Goal: Transaction & Acquisition: Purchase product/service

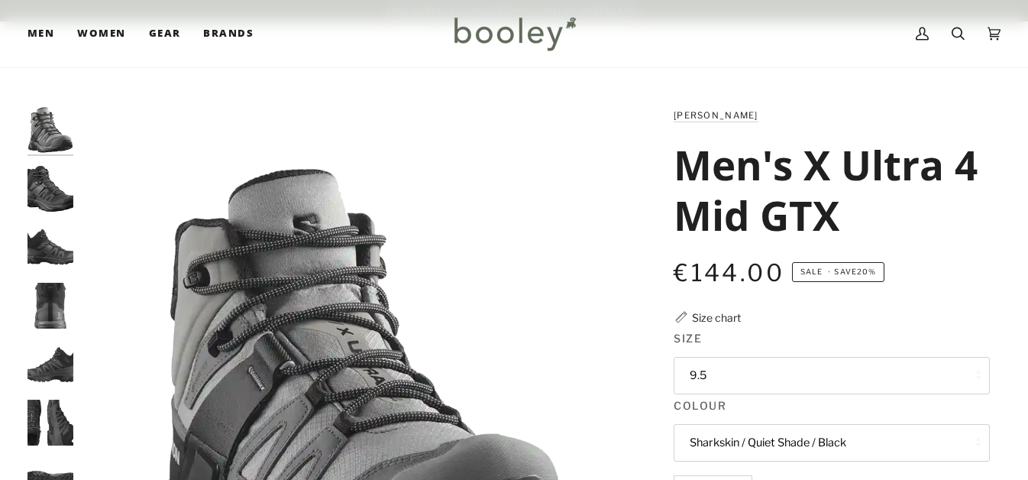
scroll to position [178, 0]
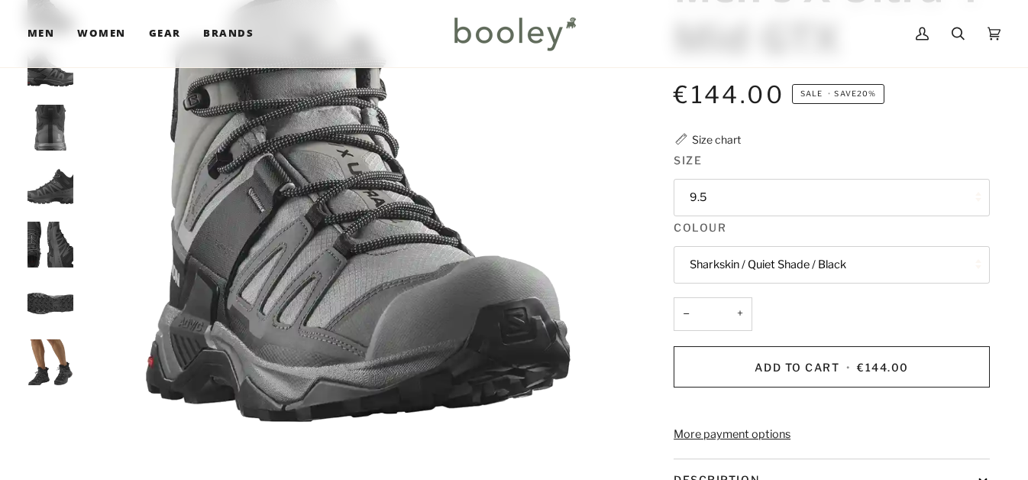
click at [783, 196] on button "9.5" at bounding box center [832, 197] width 316 height 37
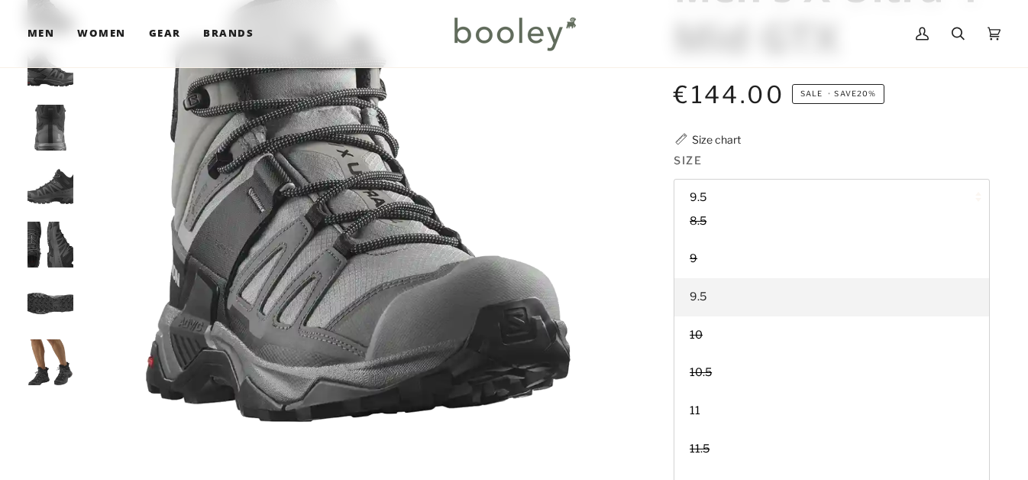
scroll to position [0, 0]
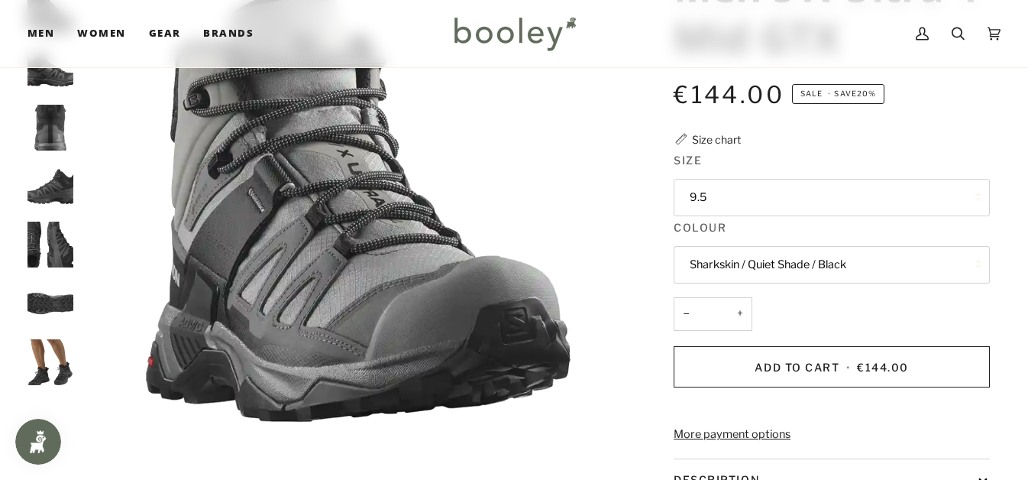
drag, startPoint x: 1005, startPoint y: 219, endPoint x: 1016, endPoint y: 177, distance: 42.6
click at [1005, 219] on div "Zoom Zoom" at bounding box center [514, 350] width 1028 height 842
click at [56, 128] on img "Salomon Men's X Ultra 4 Mid GTX Black / Magnet / Pearl Blue - Booley Galway" at bounding box center [51, 128] width 46 height 46
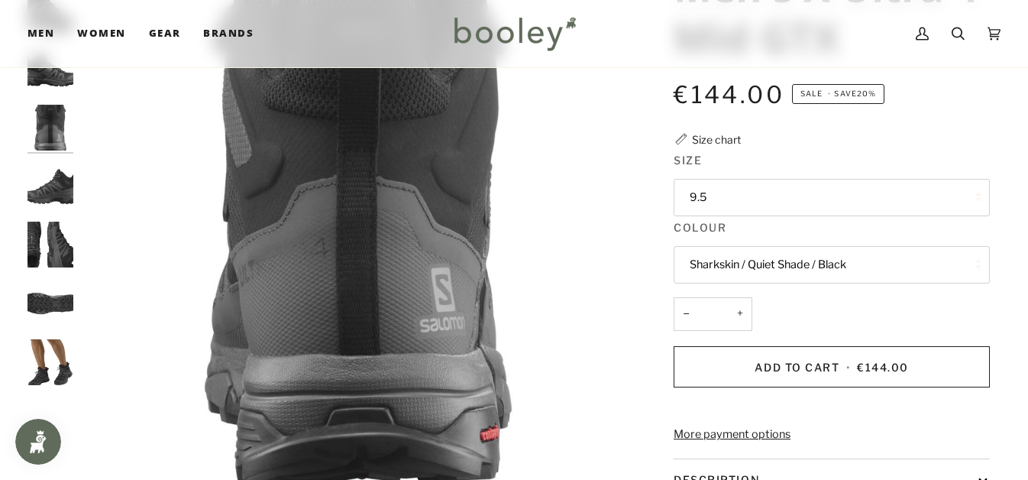
click at [65, 191] on img "Salomon Men's X Ultra 4 Mid GTX Black / Magnet / Pearl Blue - Booley Galway" at bounding box center [51, 187] width 46 height 46
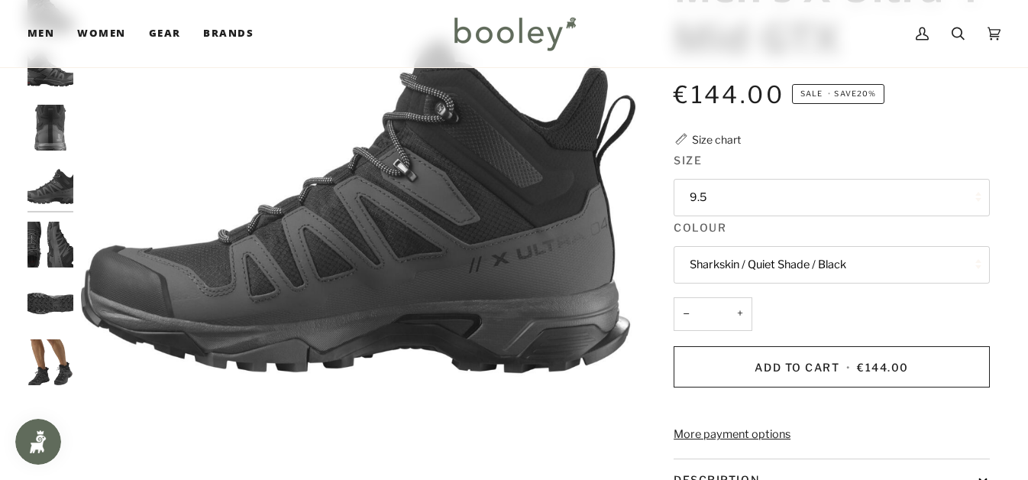
click at [53, 248] on img "Salomon Men's X Ultra 4 Mid GTX Black / Magnet / Pearl Blue - Booley Galway" at bounding box center [51, 245] width 46 height 46
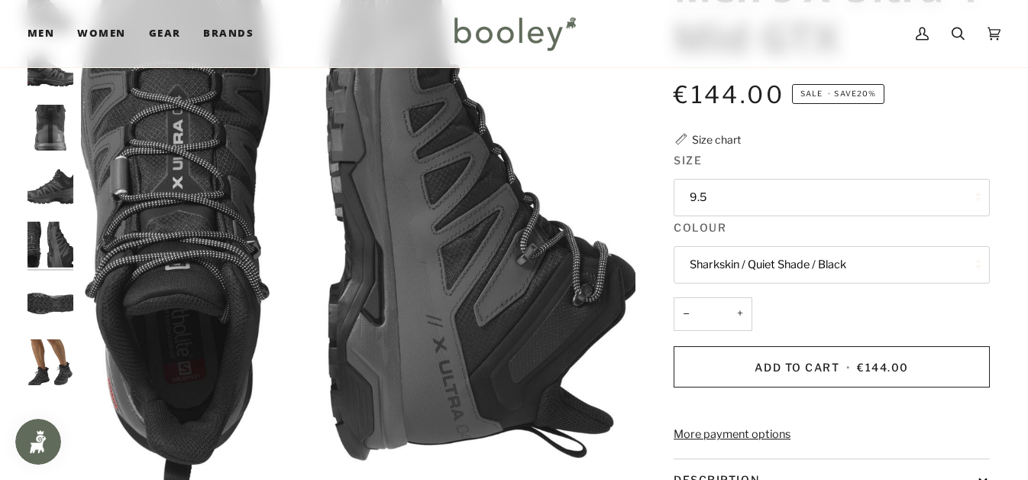
click at [53, 300] on img "Salomon Men's X Ultra 4 Mid GTX Black / Magnet / Pearl Blue - Booley Galway" at bounding box center [51, 303] width 46 height 46
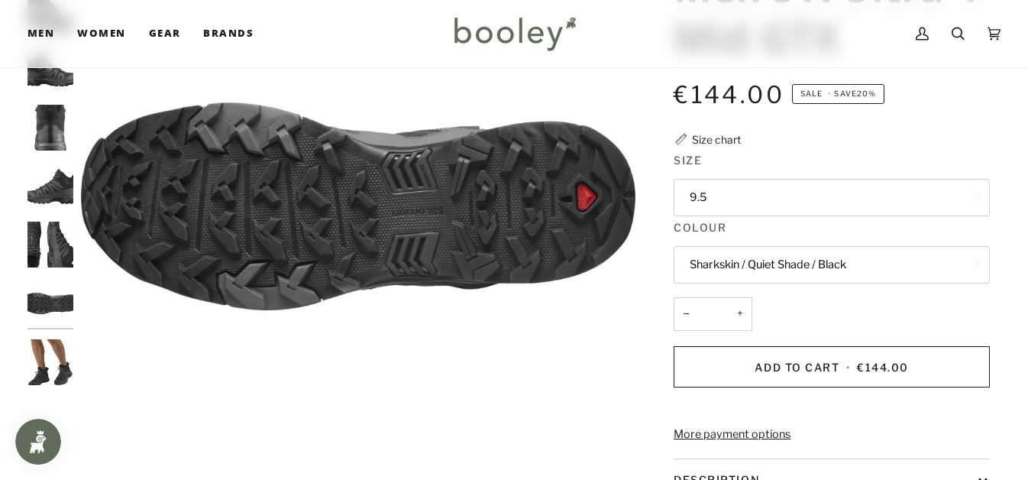
click at [51, 373] on img "Salomon Men's X Ultra 4 Mid GTX Black / Magnet / Pearl Blue - Booley Galway" at bounding box center [51, 362] width 46 height 46
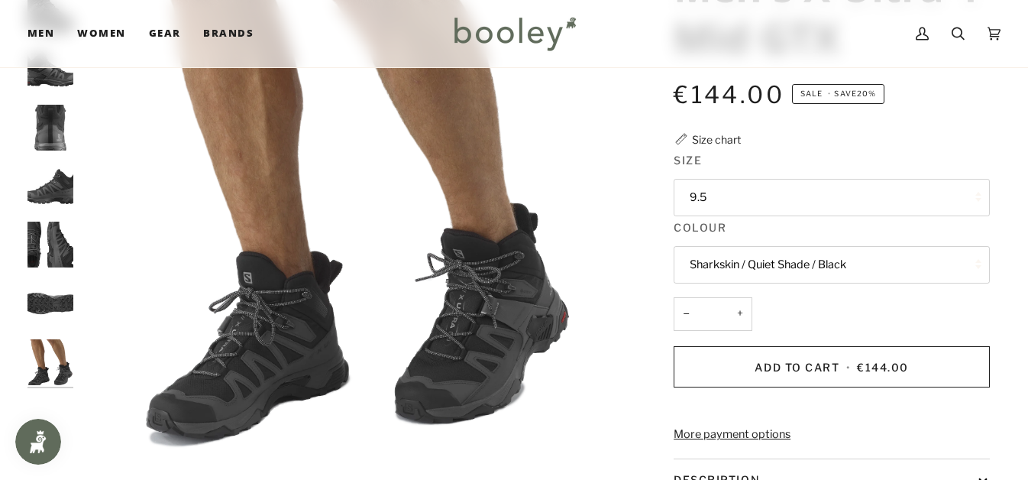
click at [795, 180] on button "9.5" at bounding box center [832, 197] width 316 height 37
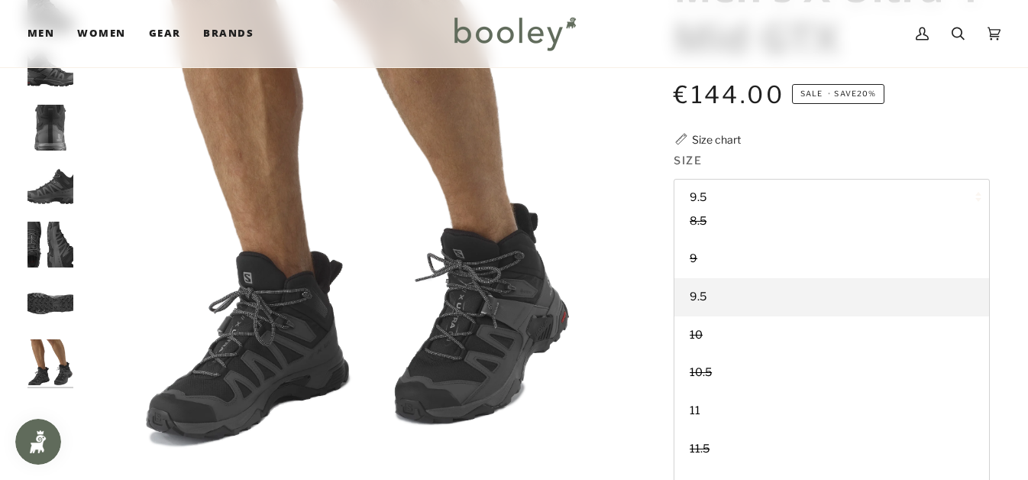
click at [1001, 145] on div "Zoom Zoom" at bounding box center [514, 350] width 1028 height 842
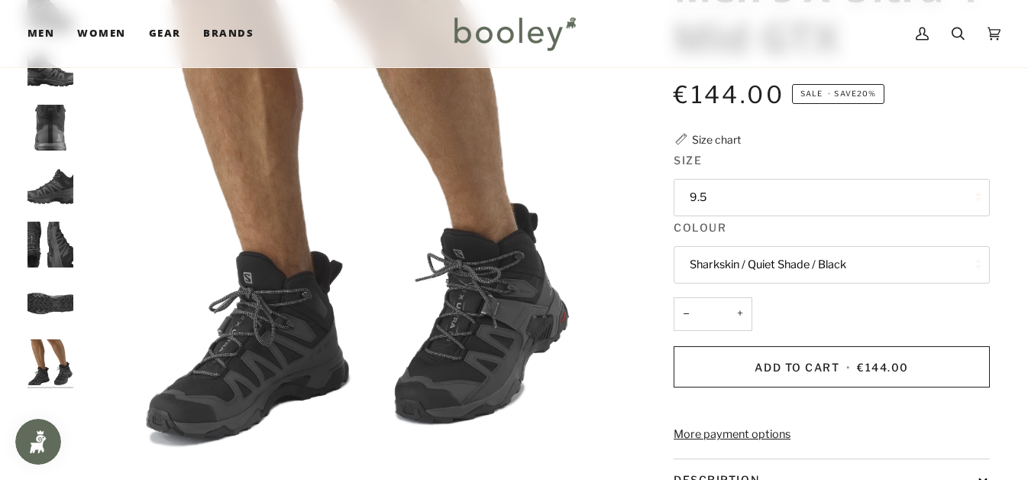
click at [792, 262] on button "Sharkskin / Quiet Shade / Black" at bounding box center [832, 264] width 316 height 37
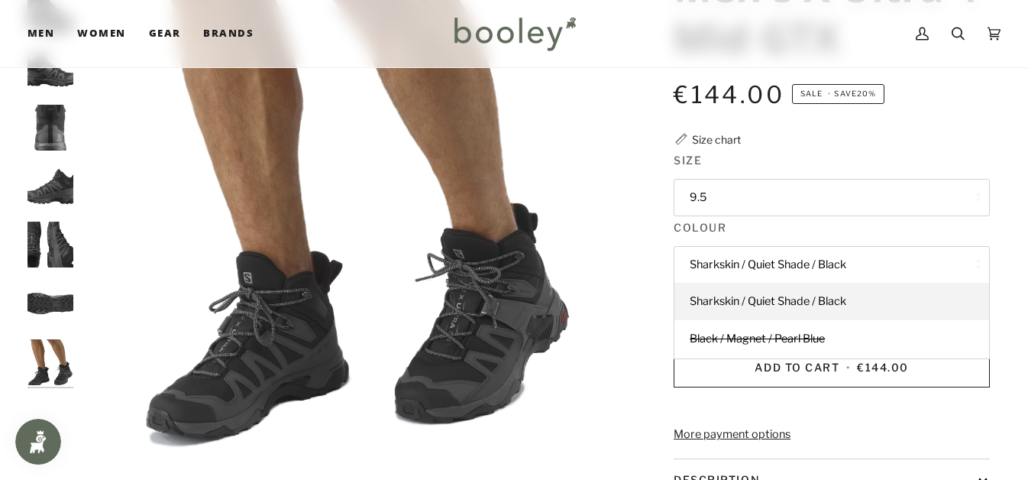
click at [837, 267] on button "Sharkskin / Quiet Shade / Black" at bounding box center [832, 264] width 316 height 37
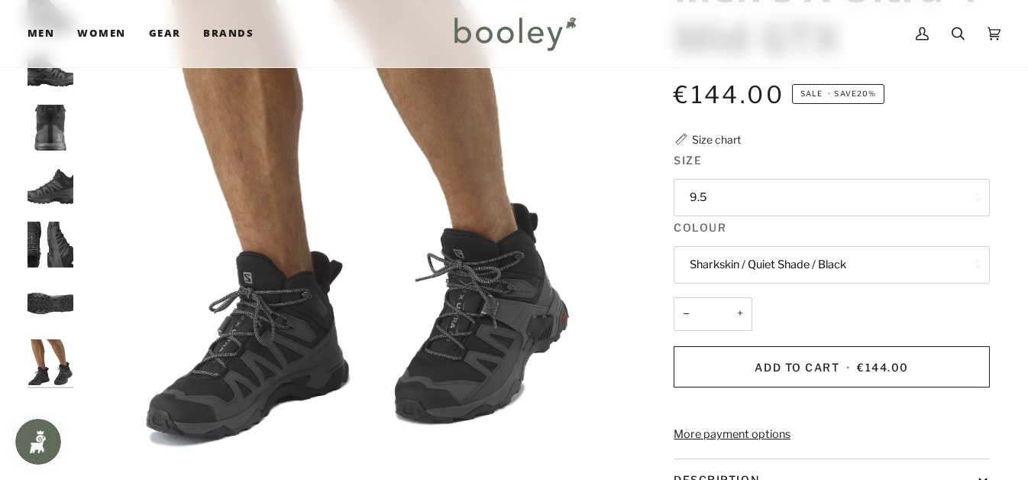
click at [827, 198] on button "9.5" at bounding box center [832, 197] width 316 height 37
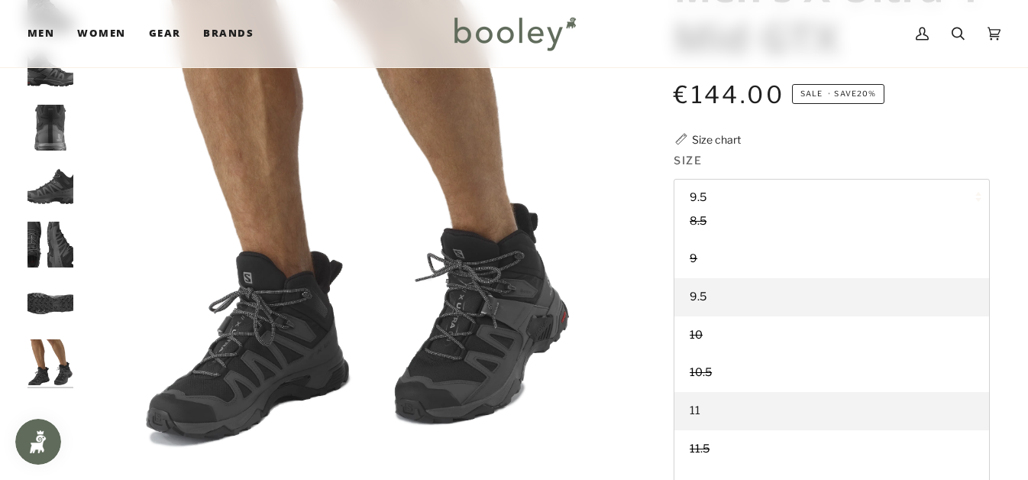
click at [755, 406] on link "11" at bounding box center [832, 411] width 315 height 38
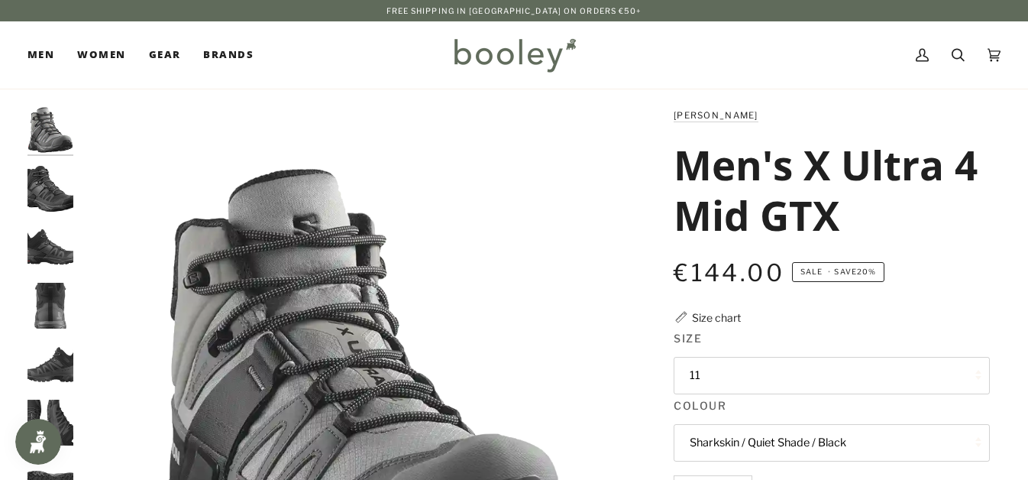
click at [57, 138] on img "Salomon Men's X Ultra 4 Mid GTX Sharkskin / Quiet Shade / Black - Booley Galway" at bounding box center [51, 130] width 46 height 46
click at [55, 199] on img "Salomon Men's X Ultra 4 Mid GTX Black / Magnet / Pearl Blue - Booley Galway" at bounding box center [51, 189] width 46 height 46
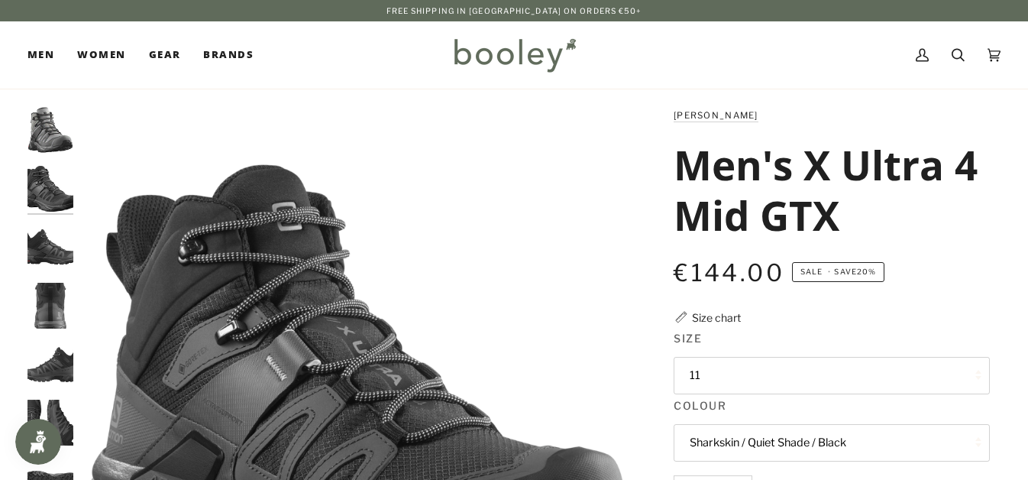
click at [53, 246] on img "Salomon Men's X Ultra 4 Mid GTX Black / Magnet / Pearl Blue - Booley Galway" at bounding box center [51, 247] width 46 height 46
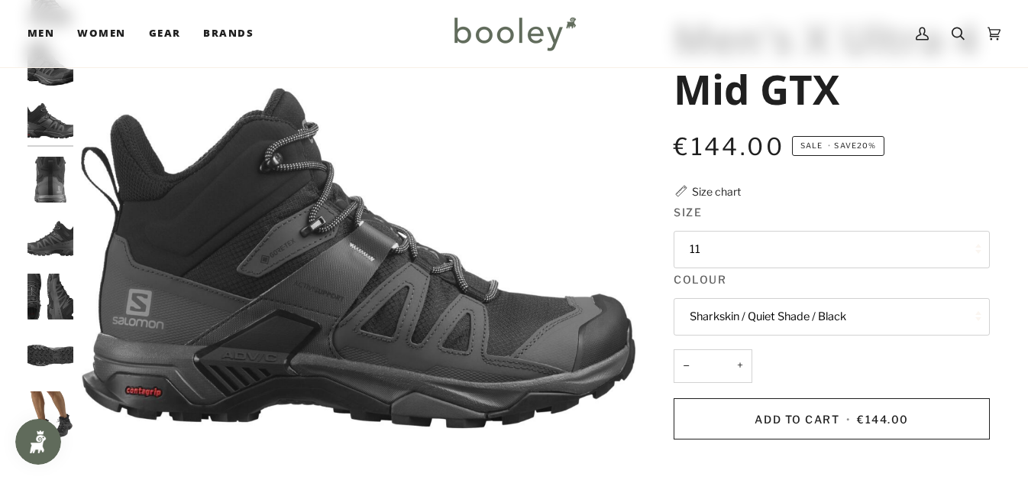
scroll to position [153, 0]
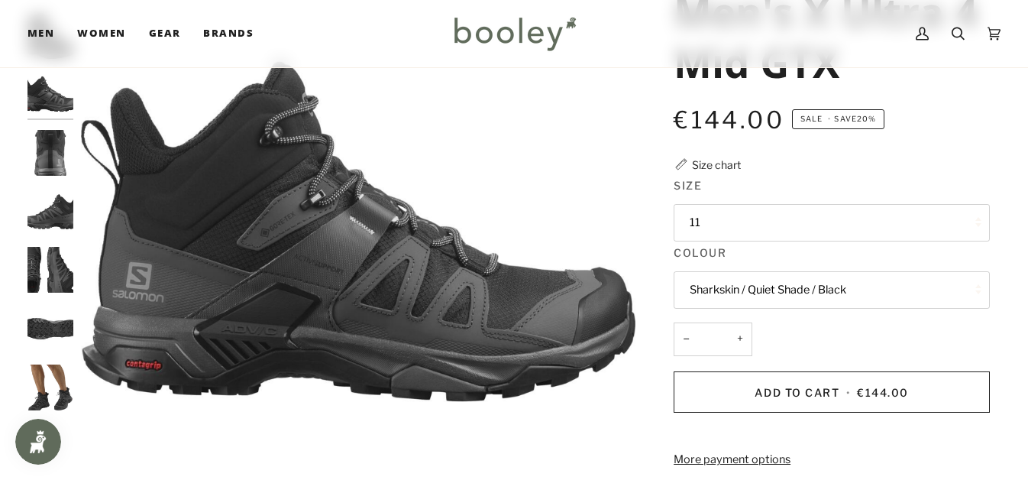
click at [48, 199] on img "Salomon Men's X Ultra 4 Mid GTX Black / Magnet / Pearl Blue - Booley Galway" at bounding box center [51, 212] width 46 height 46
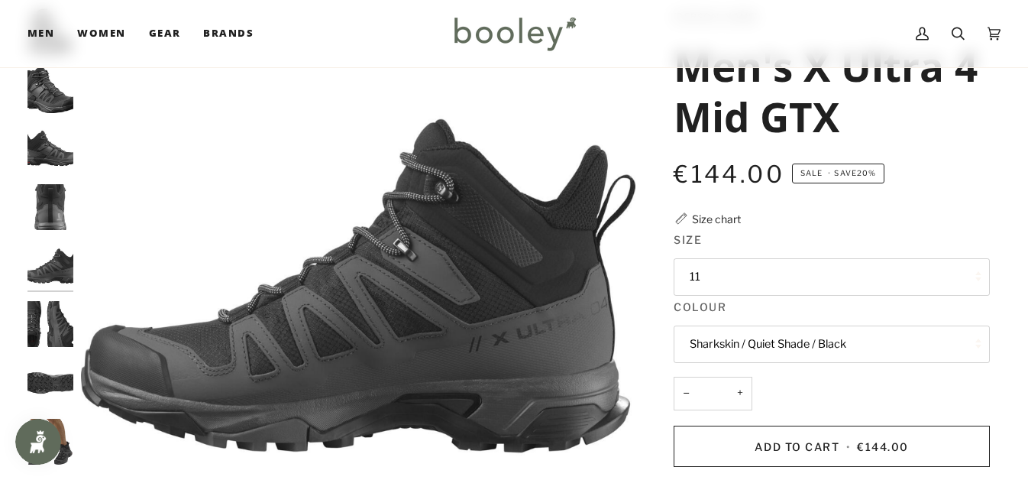
scroll to position [102, 0]
